Goal: Transaction & Acquisition: Purchase product/service

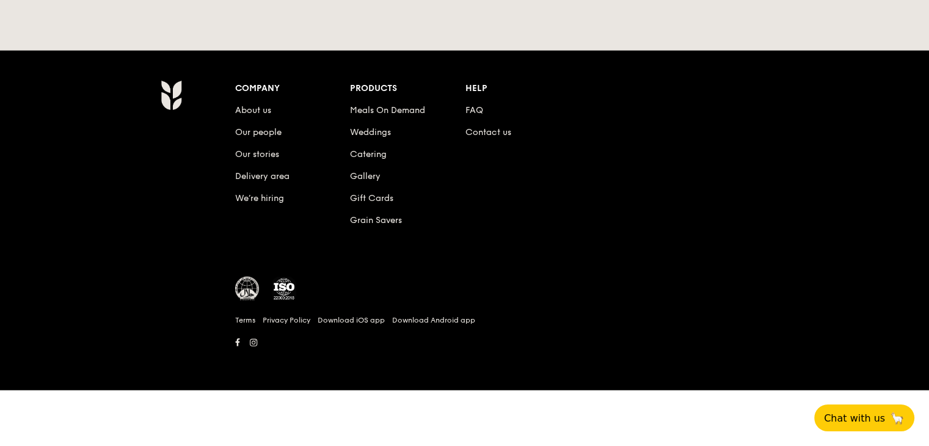
scroll to position [2959, 0]
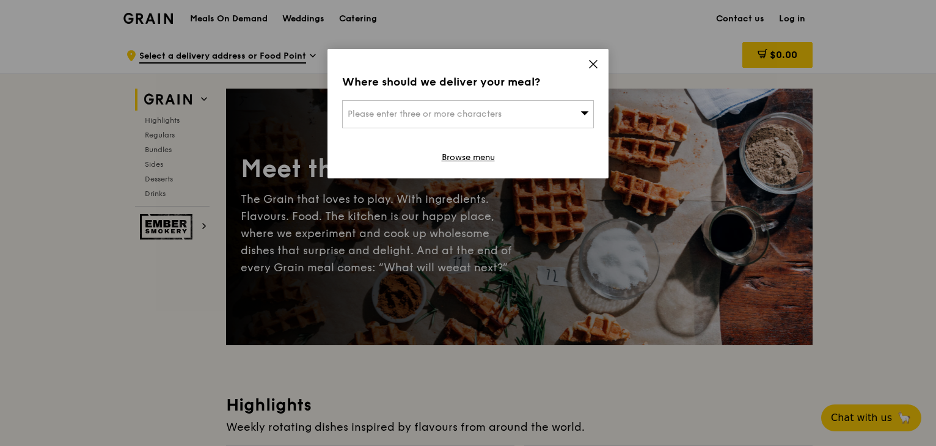
click at [593, 62] on icon at bounding box center [593, 64] width 11 height 11
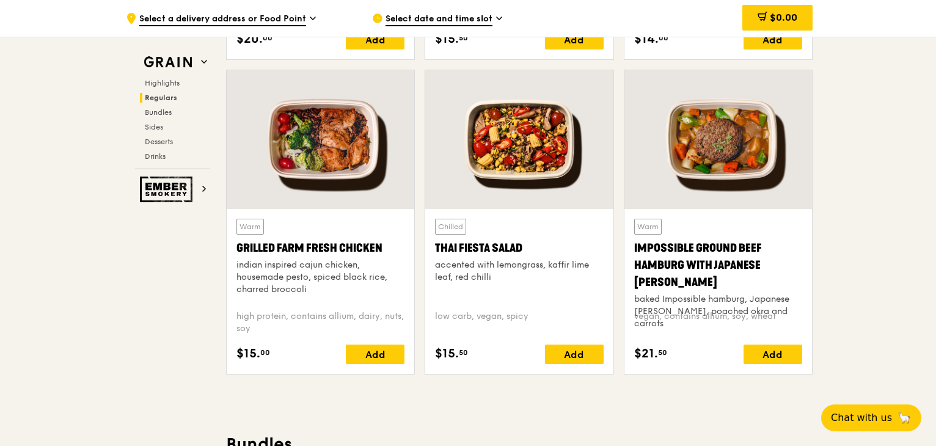
scroll to position [1364, 0]
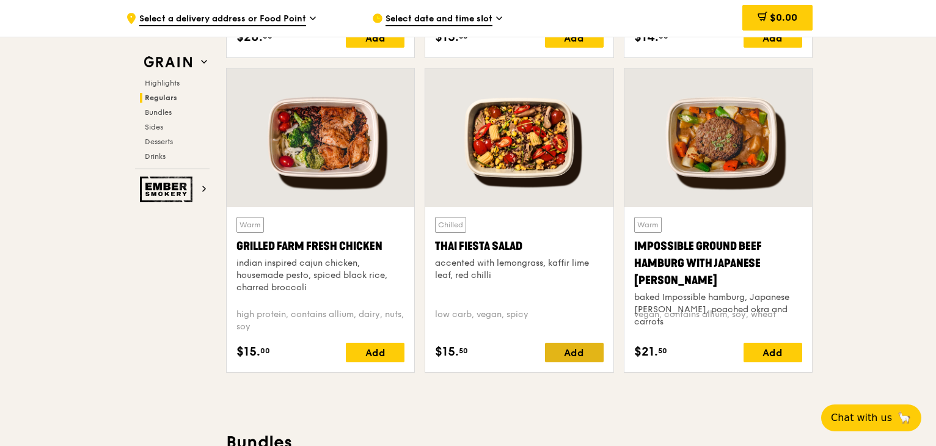
click at [557, 355] on div "Add" at bounding box center [574, 353] width 59 height 20
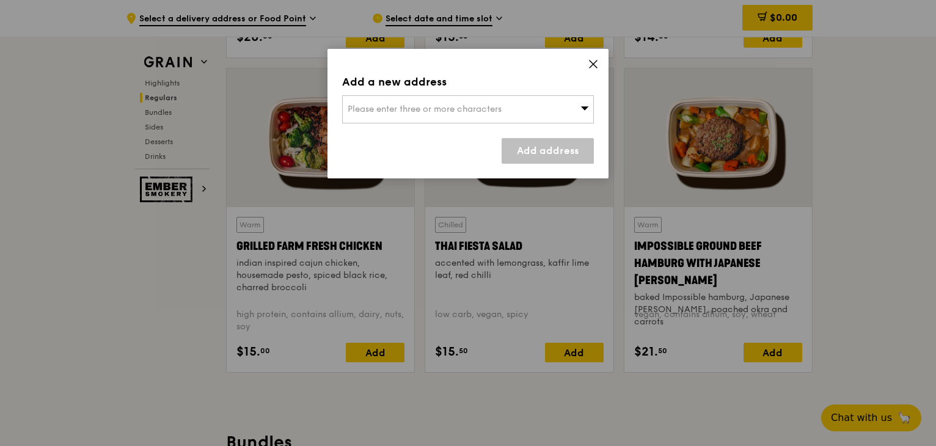
click at [457, 110] on span "Please enter three or more characters" at bounding box center [425, 109] width 154 height 10
click at [589, 67] on icon at bounding box center [592, 63] width 7 height 7
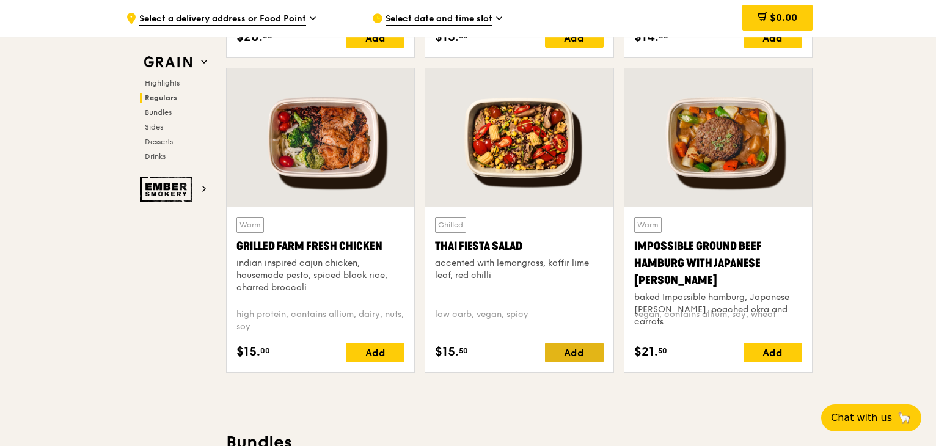
click at [585, 351] on div "Add" at bounding box center [574, 353] width 59 height 20
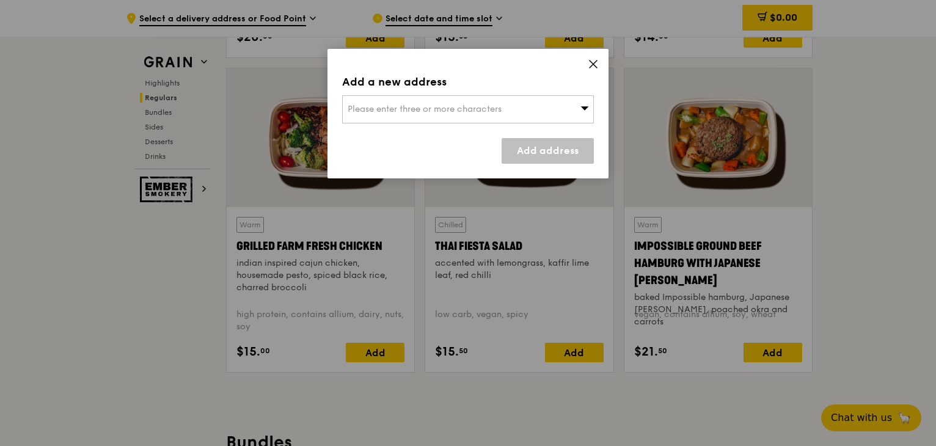
click at [515, 103] on div "Please enter three or more characters" at bounding box center [468, 109] width 252 height 28
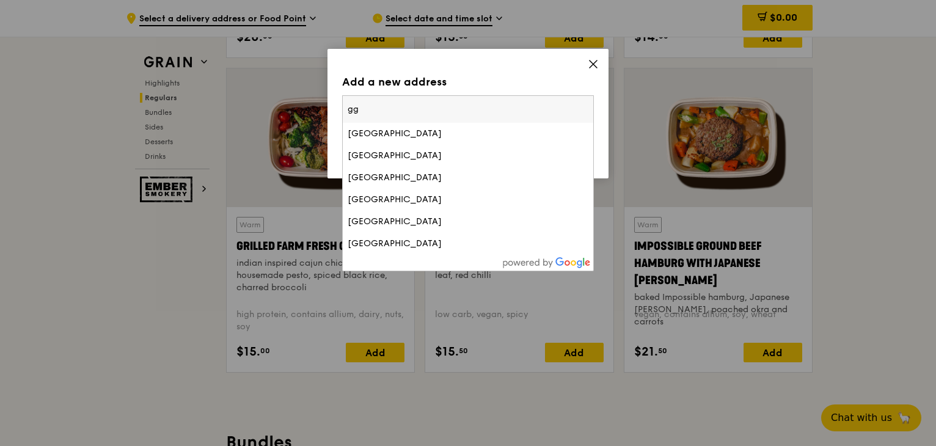
type input "g"
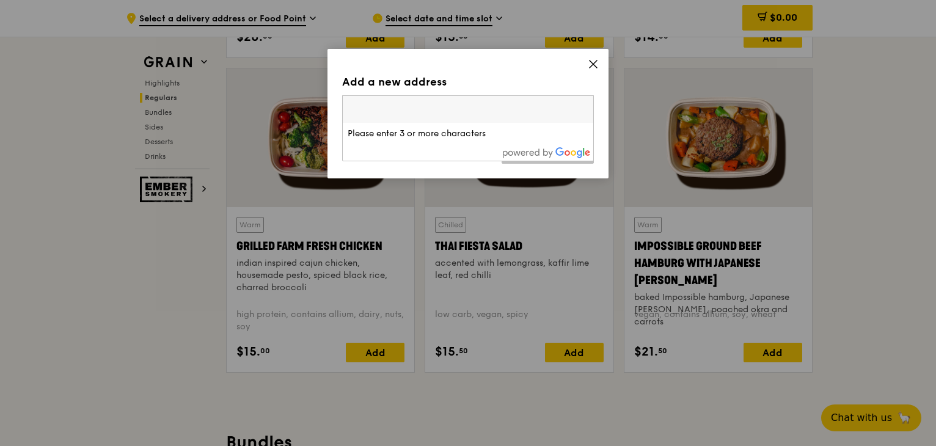
click at [592, 60] on icon at bounding box center [593, 64] width 11 height 11
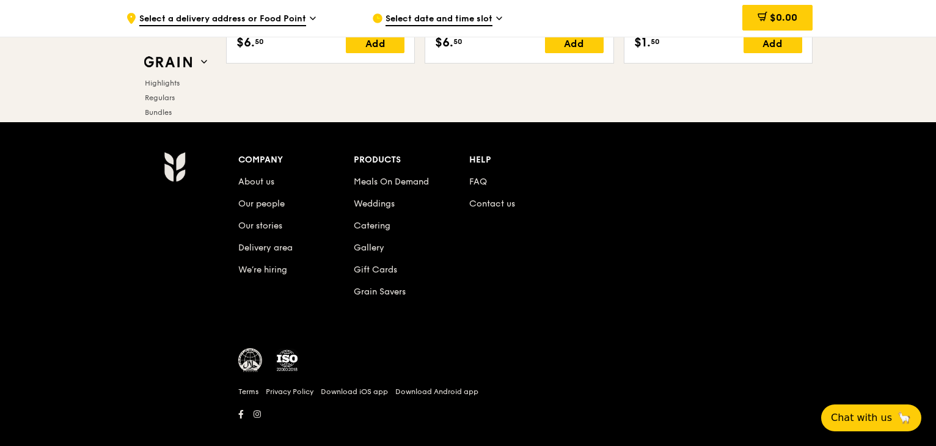
scroll to position [5109, 0]
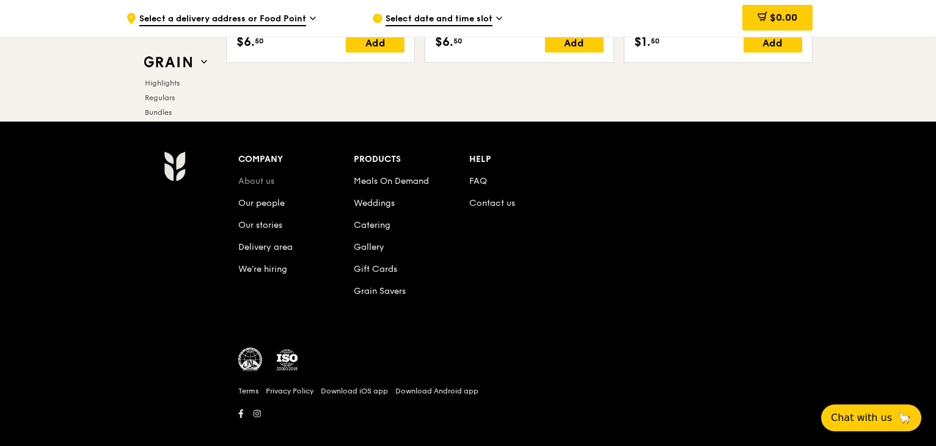
click at [252, 181] on link "About us" at bounding box center [256, 181] width 36 height 10
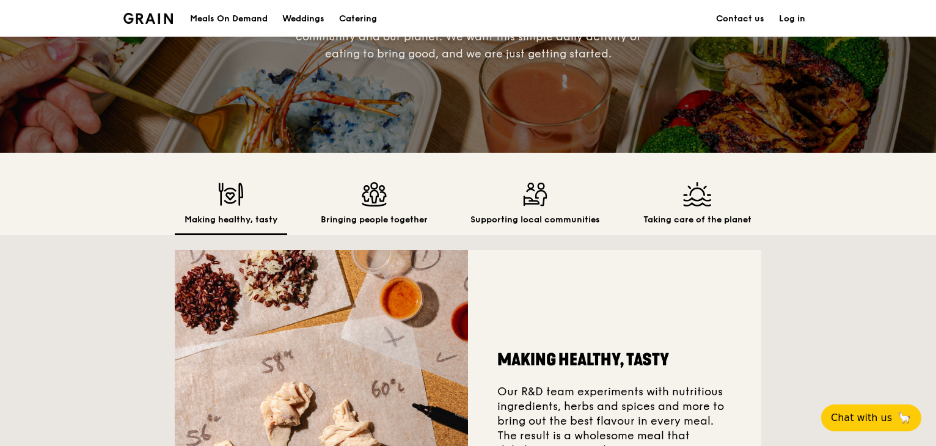
scroll to position [209, 0]
